Goal: Navigation & Orientation: Find specific page/section

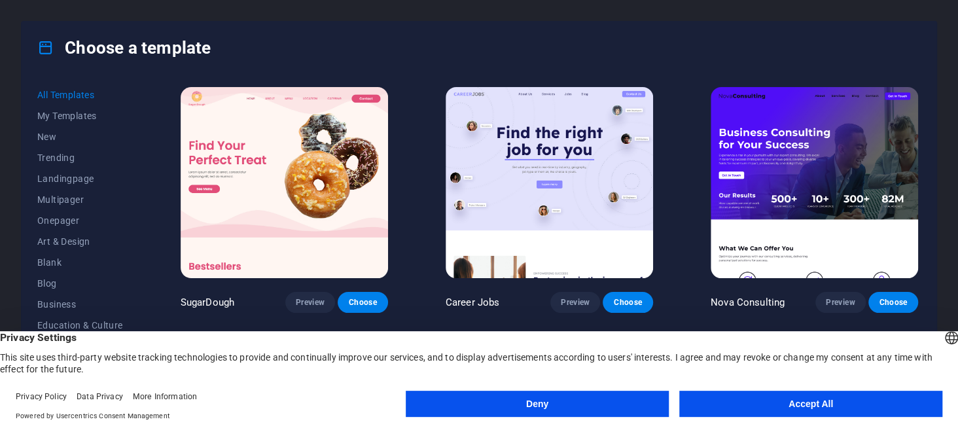
click at [841, 415] on button "Accept All" at bounding box center [810, 404] width 263 height 26
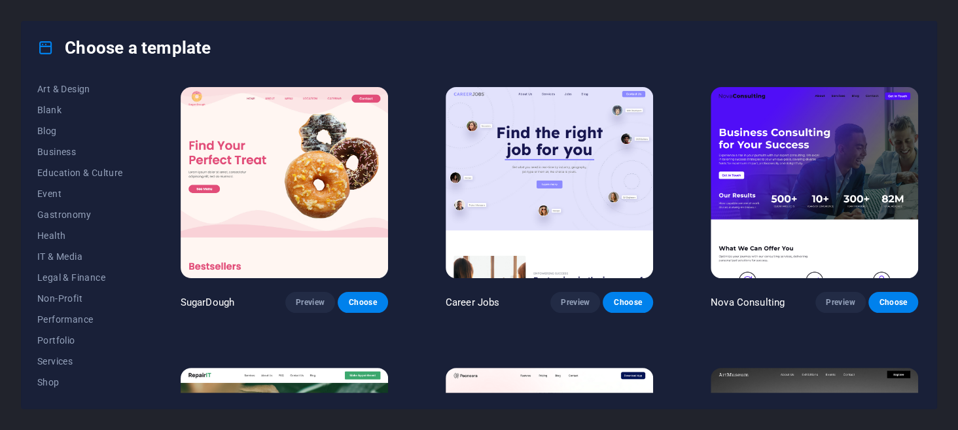
scroll to position [150, 0]
drag, startPoint x: 135, startPoint y: 190, endPoint x: 146, endPoint y: 243, distance: 54.0
click at [146, 243] on div "All Templates My Templates New Trending Landingpage Multipager Onepager Art & D…" at bounding box center [479, 241] width 915 height 334
drag, startPoint x: 135, startPoint y: 209, endPoint x: 139, endPoint y: 256, distance: 46.6
click at [139, 256] on div "All Templates My Templates New Trending Landingpage Multipager Onepager Art & D…" at bounding box center [87, 238] width 101 height 308
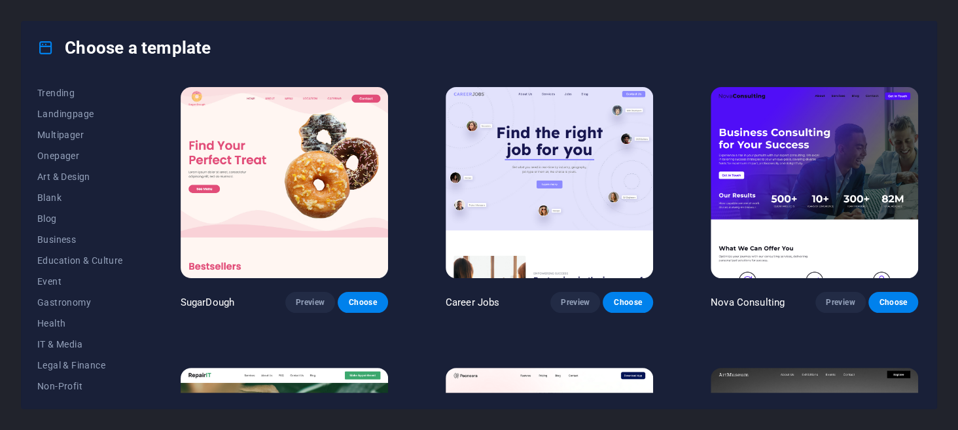
scroll to position [65, 0]
click at [139, 159] on div "All Templates My Templates New Trending Landingpage Multipager Onepager Art & D…" at bounding box center [87, 238] width 101 height 308
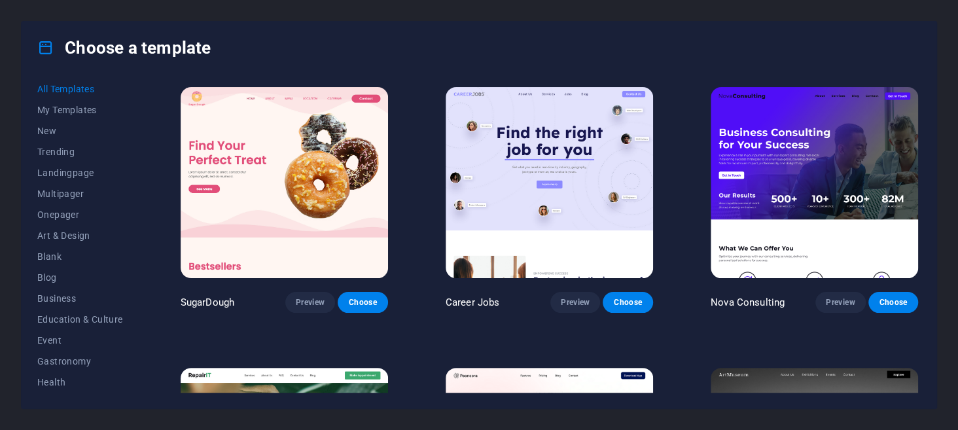
scroll to position [0, 0]
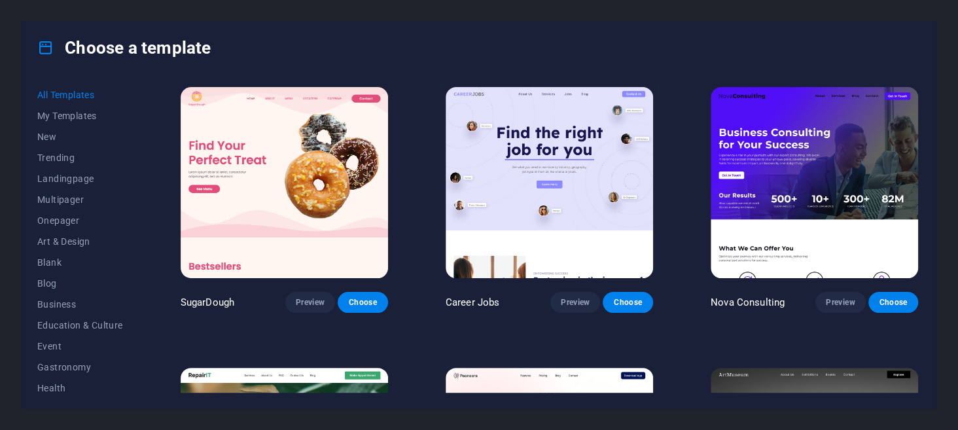
drag, startPoint x: 136, startPoint y: 215, endPoint x: 140, endPoint y: 315, distance: 100.8
click at [140, 315] on div "All Templates My Templates New Trending Landingpage Multipager Onepager Art & D…" at bounding box center [479, 241] width 915 height 334
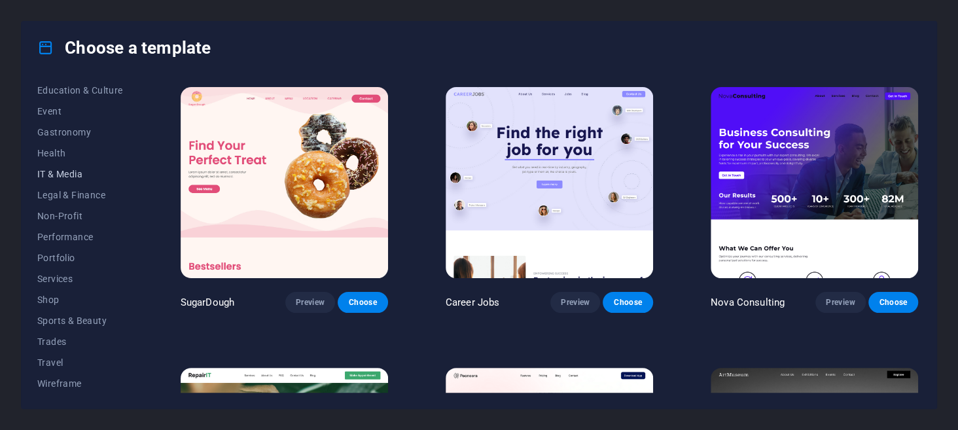
click at [69, 176] on span "IT & Media" at bounding box center [80, 174] width 86 height 10
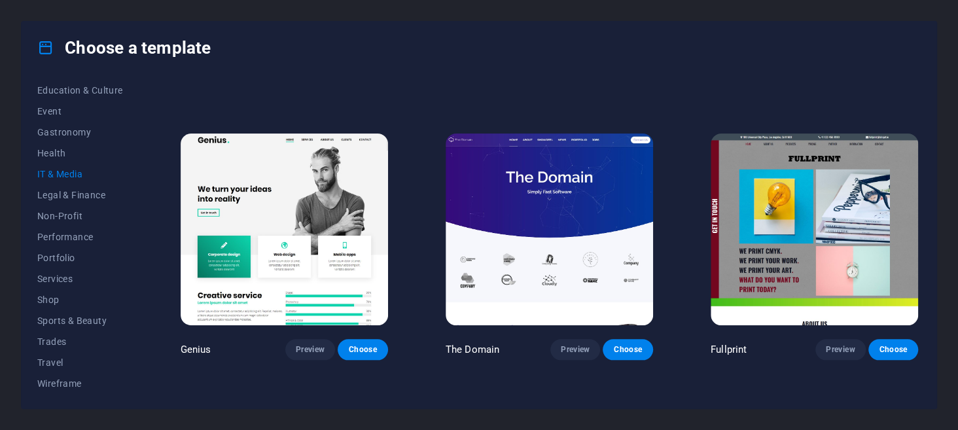
scroll to position [576, 0]
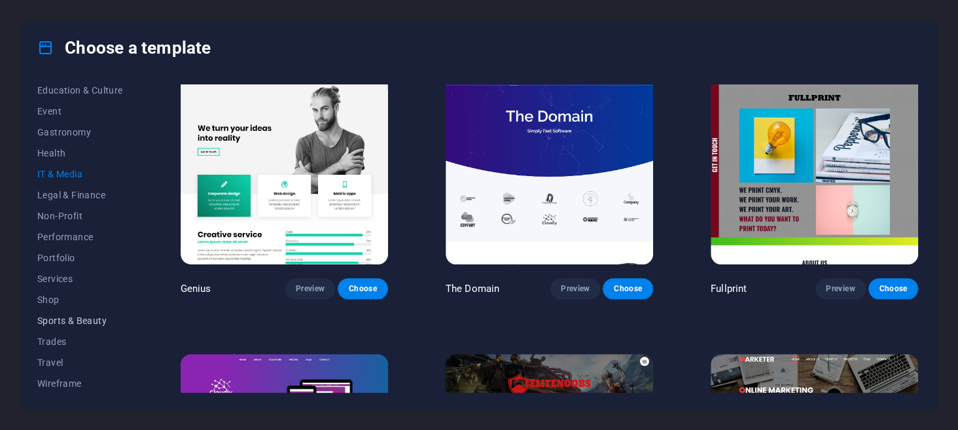
click at [72, 317] on span "Sports & Beauty" at bounding box center [80, 320] width 86 height 10
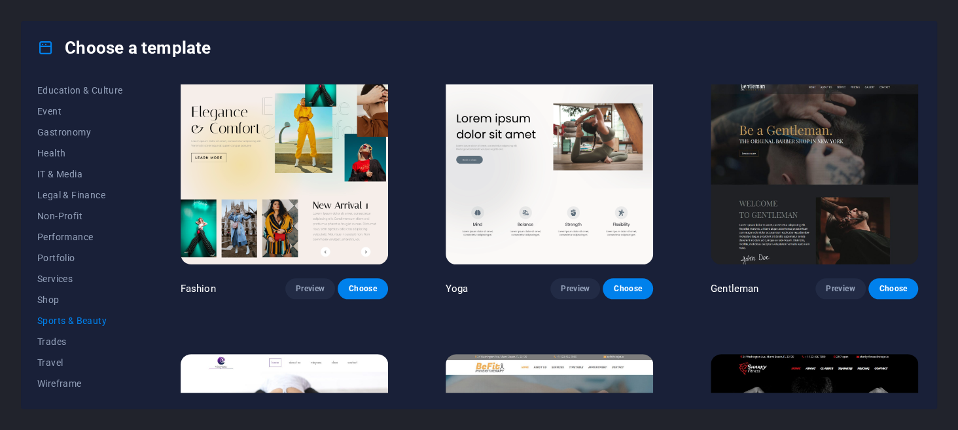
scroll to position [0, 0]
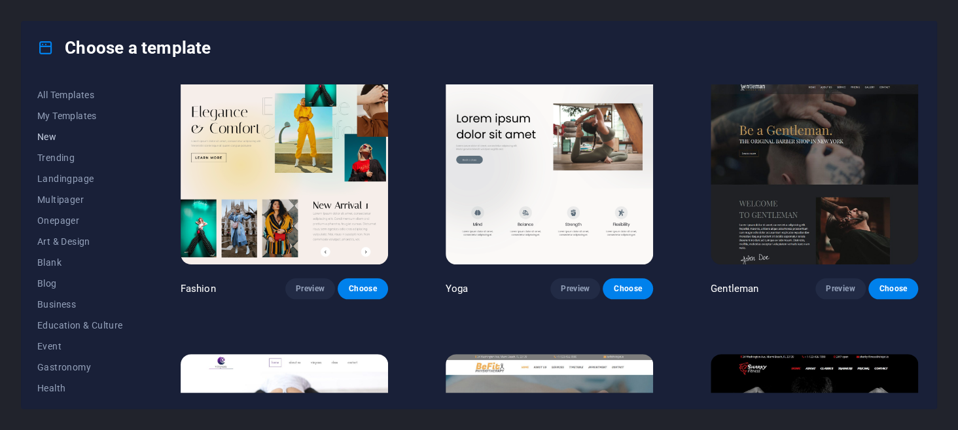
click at [58, 132] on span "New" at bounding box center [80, 137] width 86 height 10
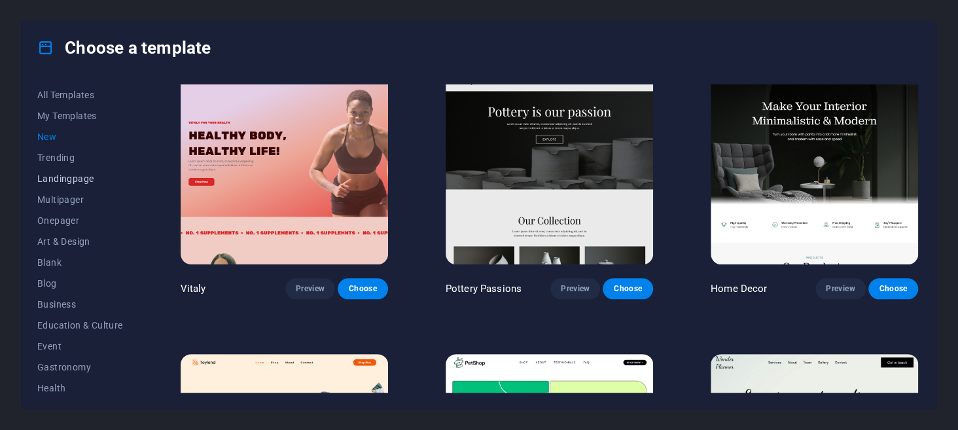
click at [89, 183] on span "Landingpage" at bounding box center [80, 178] width 86 height 10
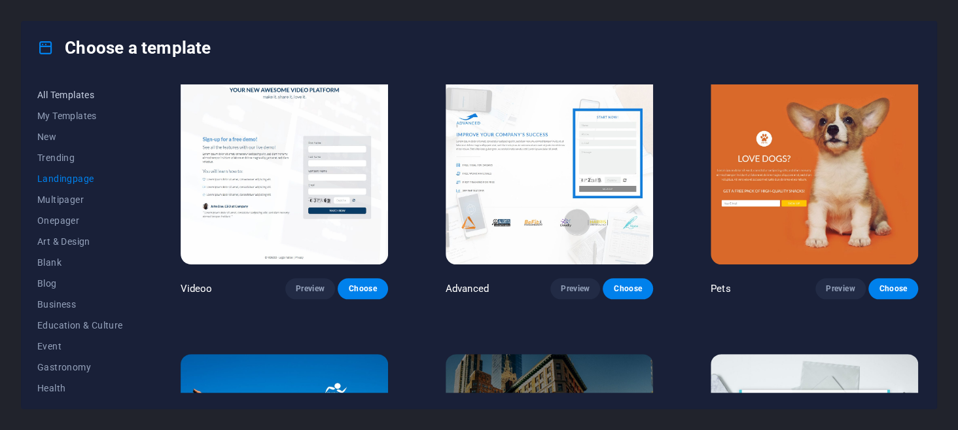
click at [63, 95] on span "All Templates" at bounding box center [80, 95] width 86 height 10
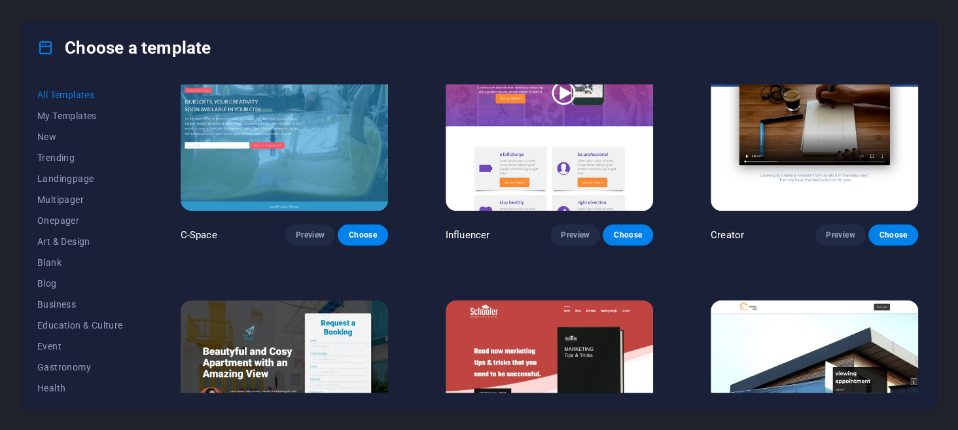
scroll to position [16131, 0]
